Goal: Information Seeking & Learning: Find contact information

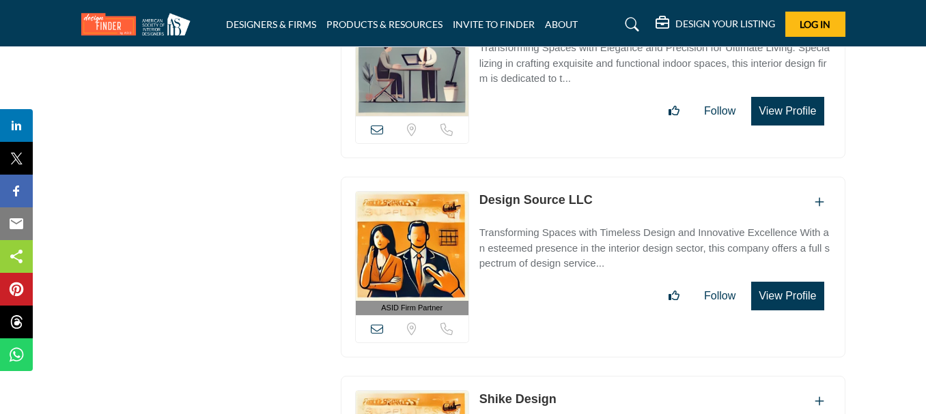
scroll to position [27948, 0]
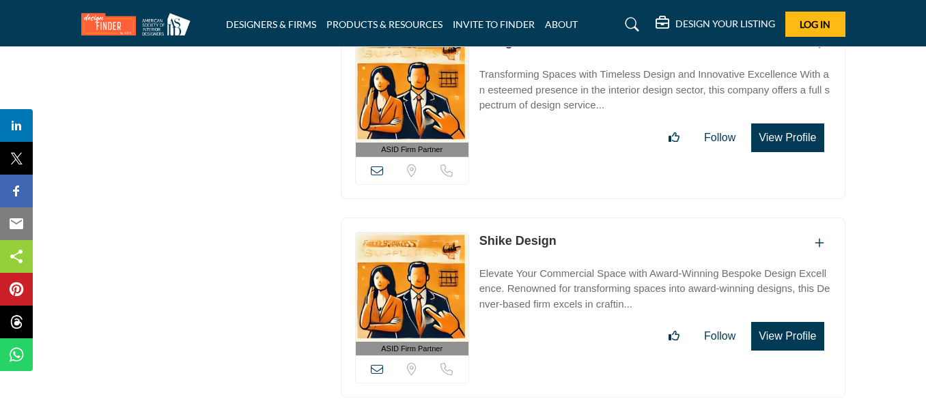
drag, startPoint x: 486, startPoint y: 145, endPoint x: 557, endPoint y: 145, distance: 71.0
click at [557, 218] on div "ASID Firm Partner ASID Firm Partners are design companies with ASID-qualified i…" at bounding box center [593, 308] width 504 height 181
copy link "Shike Design"
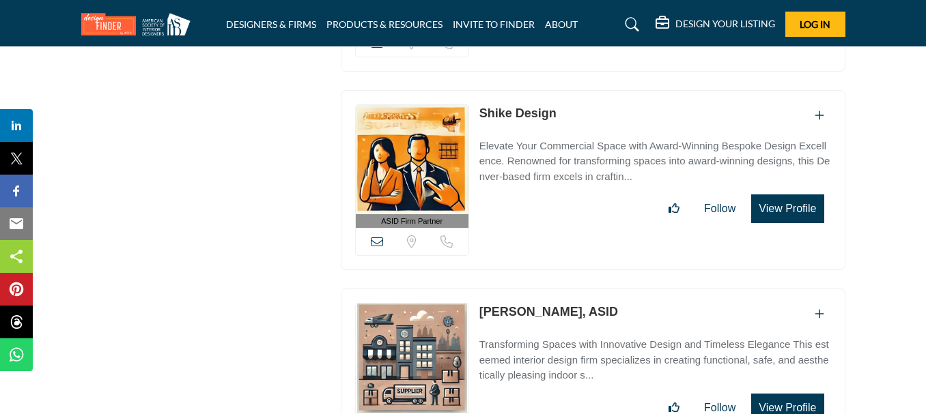
scroll to position [28085, 0]
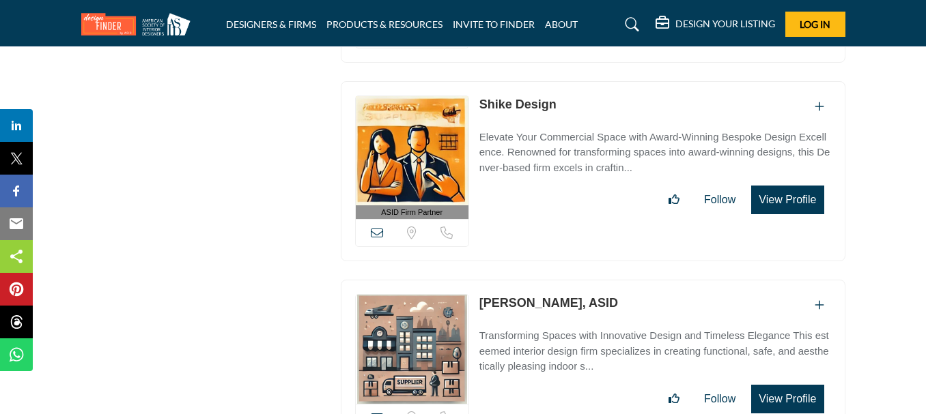
drag, startPoint x: 478, startPoint y: 212, endPoint x: 554, endPoint y: 201, distance: 77.2
click at [554, 280] on div "Sorry, but we don't have a location for this listing" at bounding box center [593, 363] width 504 height 167
copy link "[PERSON_NAME]"
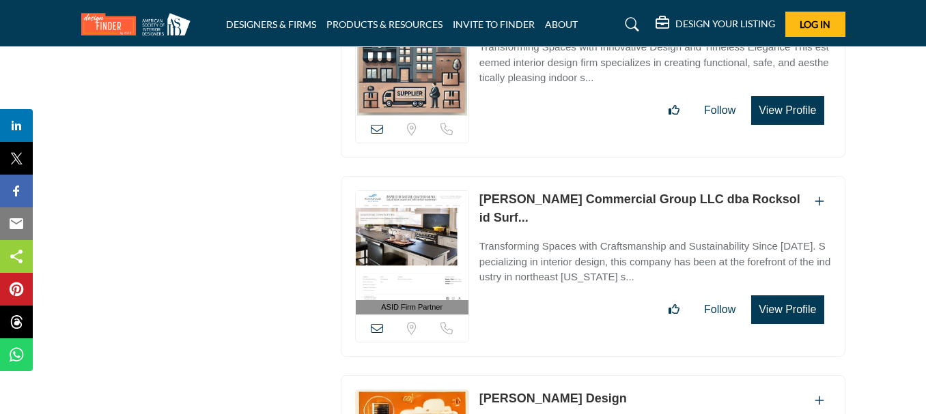
scroll to position [28358, 0]
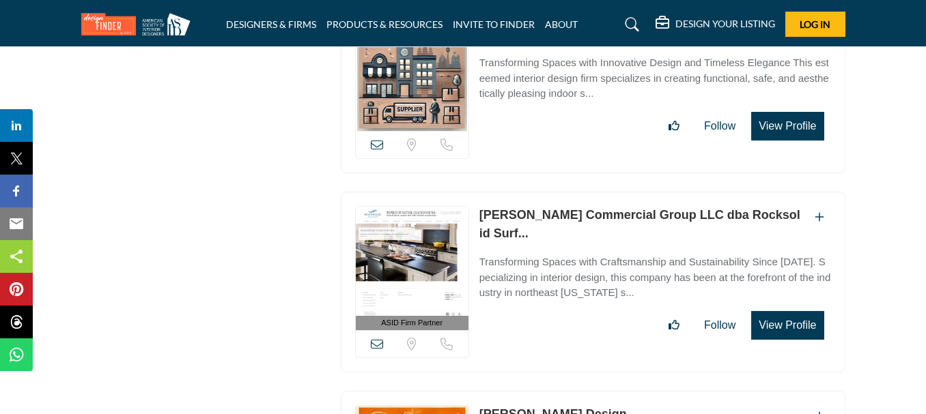
drag, startPoint x: 476, startPoint y: 321, endPoint x: 588, endPoint y: 324, distance: 112.7
copy link "[PERSON_NAME] Design"
